Goal: Task Accomplishment & Management: Manage account settings

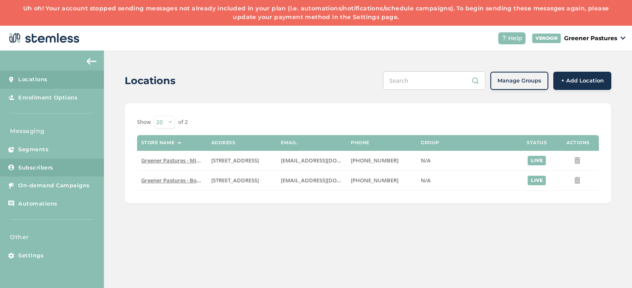
click at [48, 162] on link "Subscribers" at bounding box center [52, 168] width 104 height 18
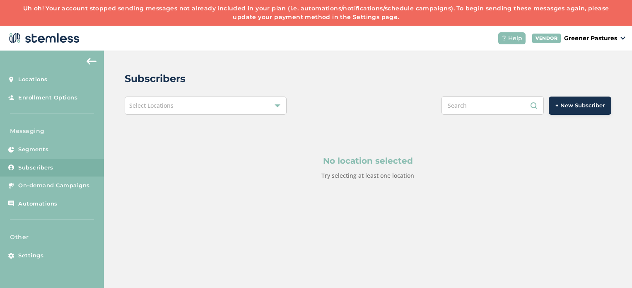
click at [195, 104] on div "Select Locations" at bounding box center [206, 106] width 162 height 18
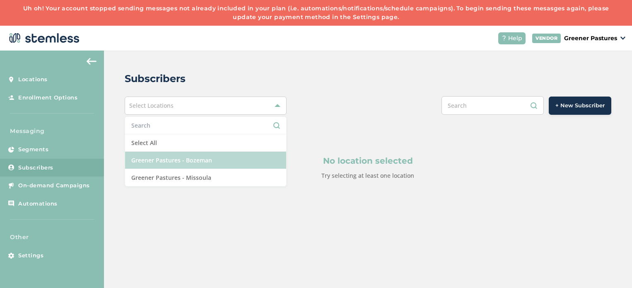
click at [184, 167] on li "Greener Pastures - Bozeman" at bounding box center [206, 160] width 162 height 17
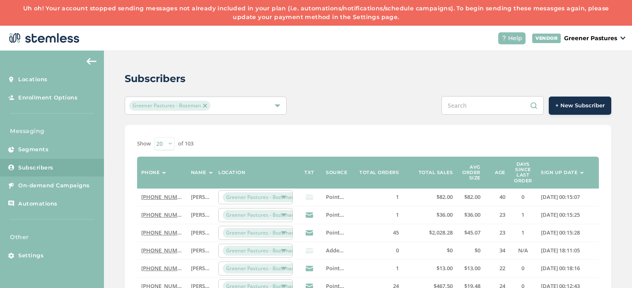
click at [568, 172] on label "Sign up date" at bounding box center [559, 172] width 36 height 5
click at [202, 197] on span "[PERSON_NAME]!" at bounding box center [213, 196] width 44 height 7
click at [209, 198] on td "[PERSON_NAME]!" at bounding box center [200, 198] width 27 height 18
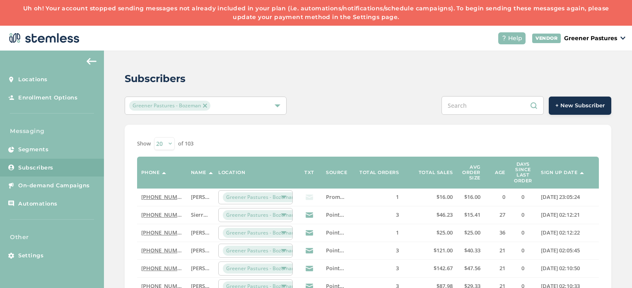
click at [209, 198] on td "[PERSON_NAME]!" at bounding box center [200, 198] width 27 height 18
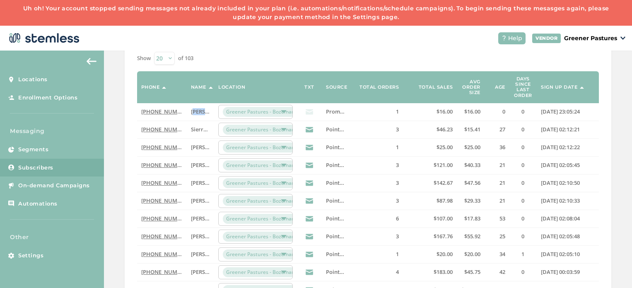
scroll to position [86, 0]
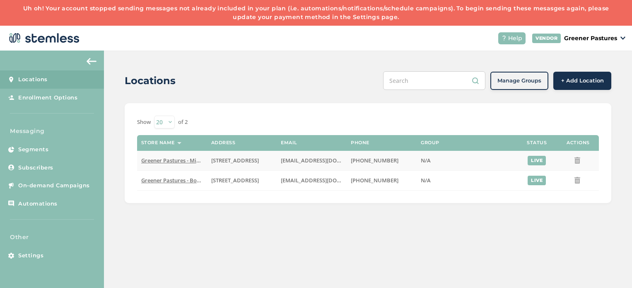
click at [167, 160] on span "Greener Pastures - Missoula" at bounding box center [177, 160] width 72 height 7
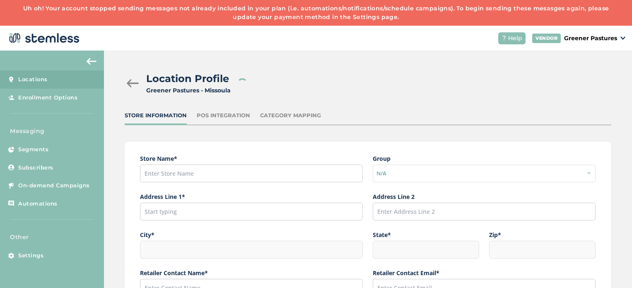
type input "Greener Pastures - Missoula"
type input "[STREET_ADDRESS]"
type input "Missoula"
type input "MT"
type input "59801"
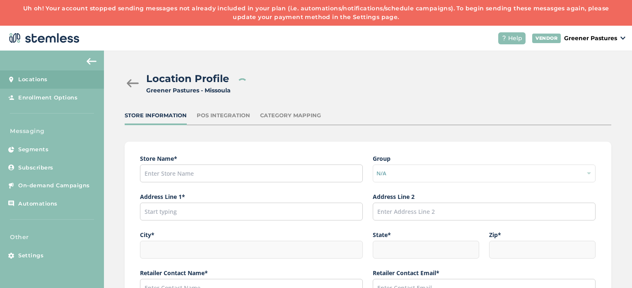
type input "Faith"
type input "[EMAIL_ADDRESS][DOMAIN_NAME]"
type input "[PHONE_NUMBER]"
type input "America/[GEOGRAPHIC_DATA]"
type input "Greener Pastures - Missoula"
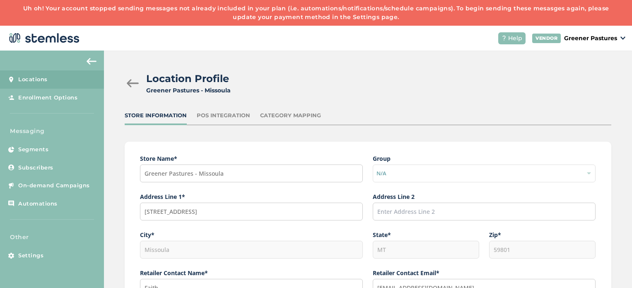
click at [131, 81] on div at bounding box center [133, 83] width 17 height 8
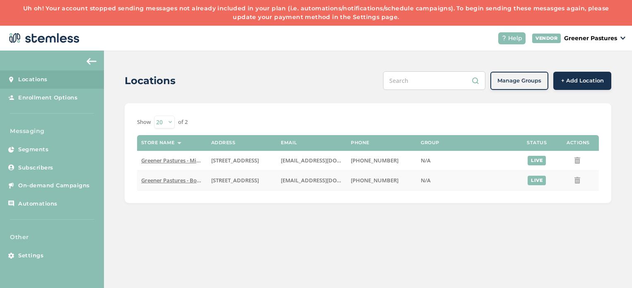
click at [155, 179] on span "Greener Pastures - Bozeman" at bounding box center [177, 180] width 73 height 7
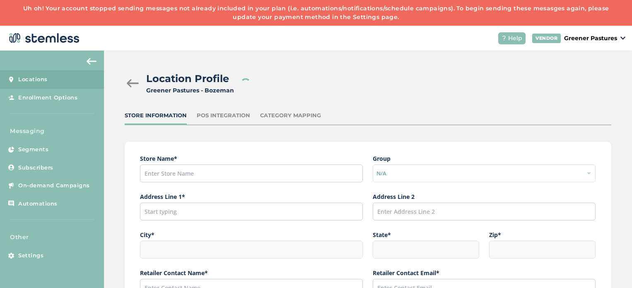
type input "Greener Pastures - Bozeman"
type input "[STREET_ADDRESS]"
type input "Bozeman"
type input "MT"
type input "59715"
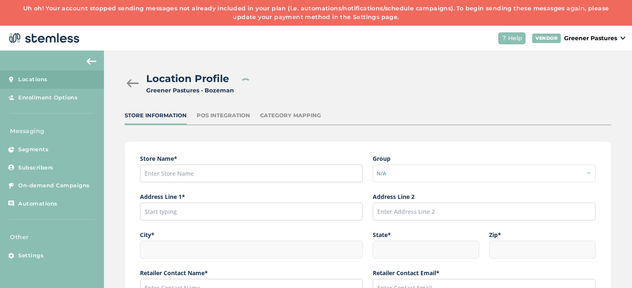
type input "[PERSON_NAME]"
type input "[EMAIL_ADDRESS][DOMAIN_NAME]"
type input "[PHONE_NUMBER]"
type input "America/[GEOGRAPHIC_DATA]"
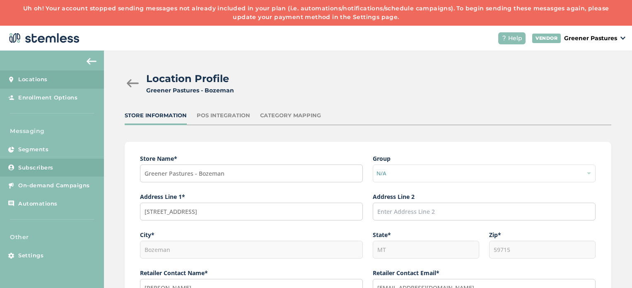
click at [58, 162] on link "Subscribers" at bounding box center [52, 168] width 104 height 18
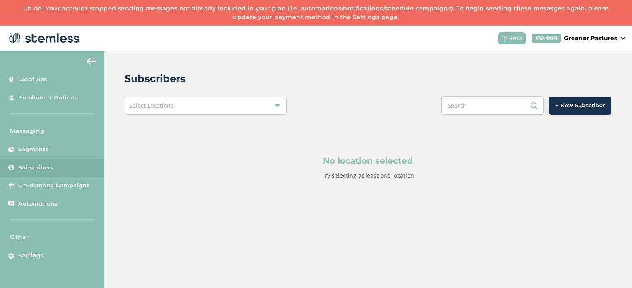
click at [205, 92] on div "Subscribers Select Locations + New Subscriber No location selected Try selectin…" at bounding box center [368, 146] width 528 height 190
click at [201, 102] on div "Select Locations" at bounding box center [206, 106] width 162 height 18
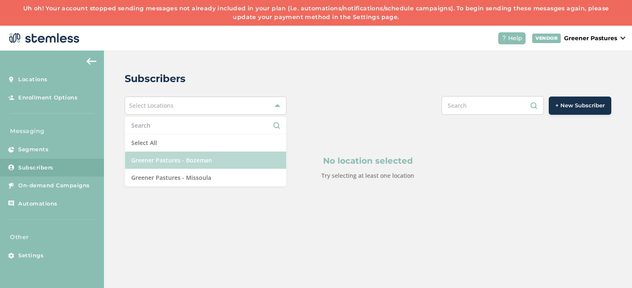
click at [191, 165] on li "Greener Pastures - Bozeman" at bounding box center [206, 160] width 162 height 17
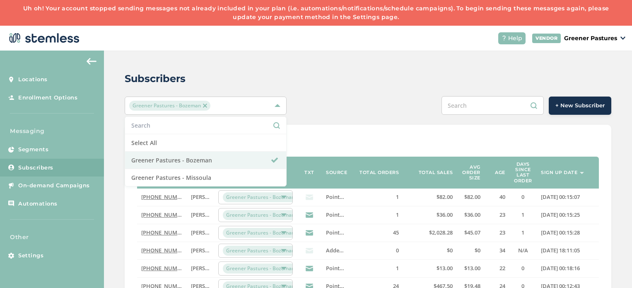
click at [312, 48] on header "Help VENDOR Greener Pastures" at bounding box center [316, 38] width 632 height 25
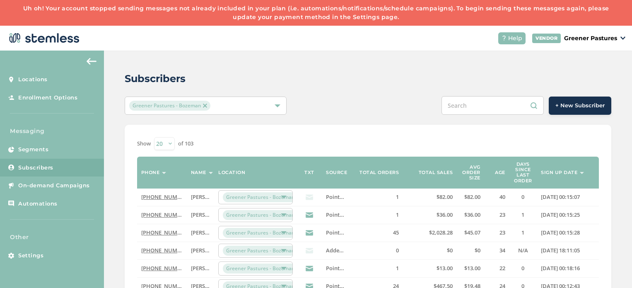
click at [553, 174] on label "Sign up date" at bounding box center [559, 172] width 36 height 5
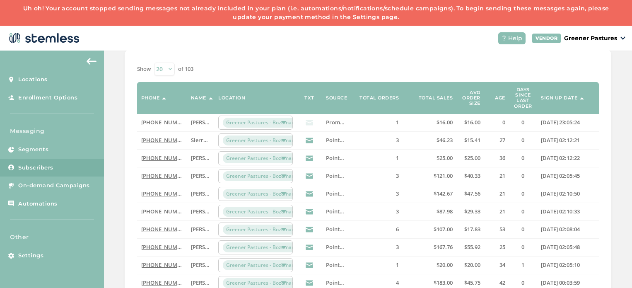
scroll to position [74, 0]
